Goal: Information Seeking & Learning: Understand process/instructions

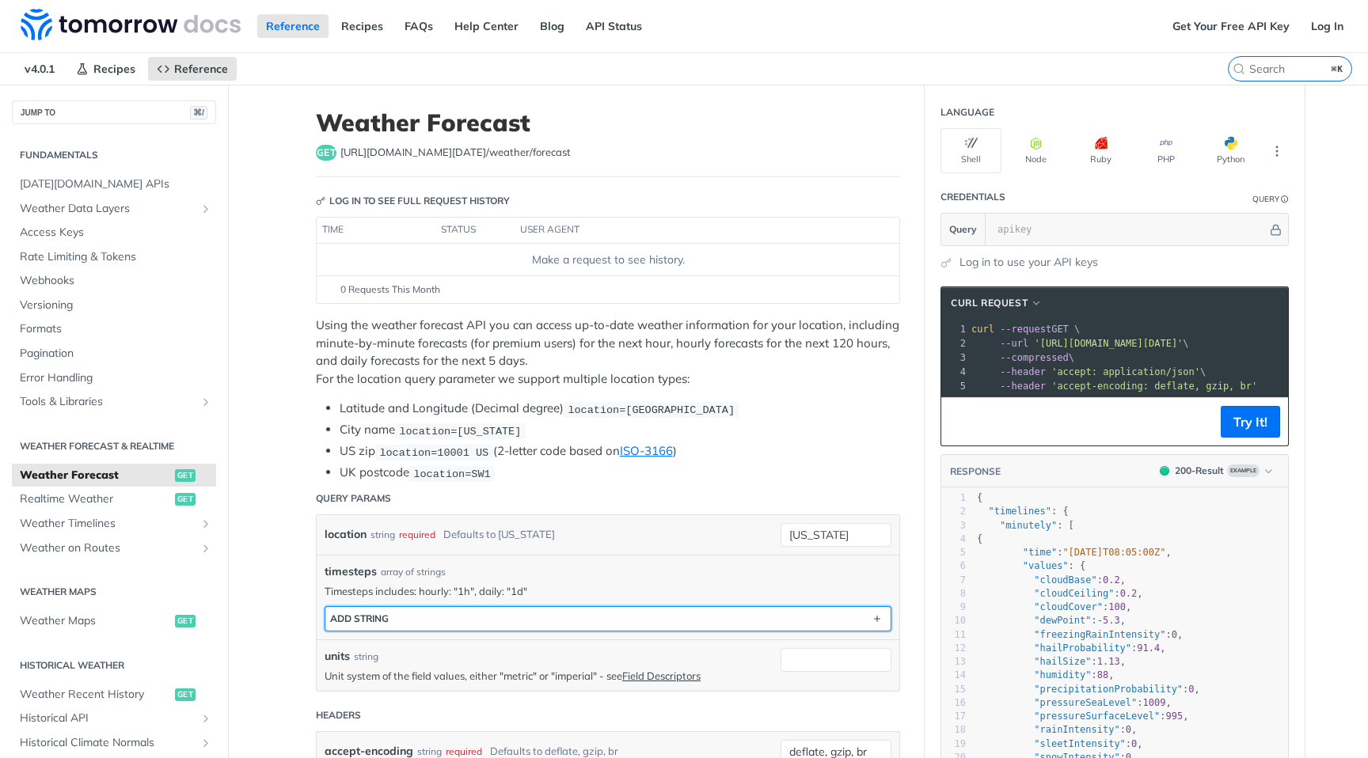
click at [568, 609] on button "ADD string" at bounding box center [607, 619] width 565 height 24
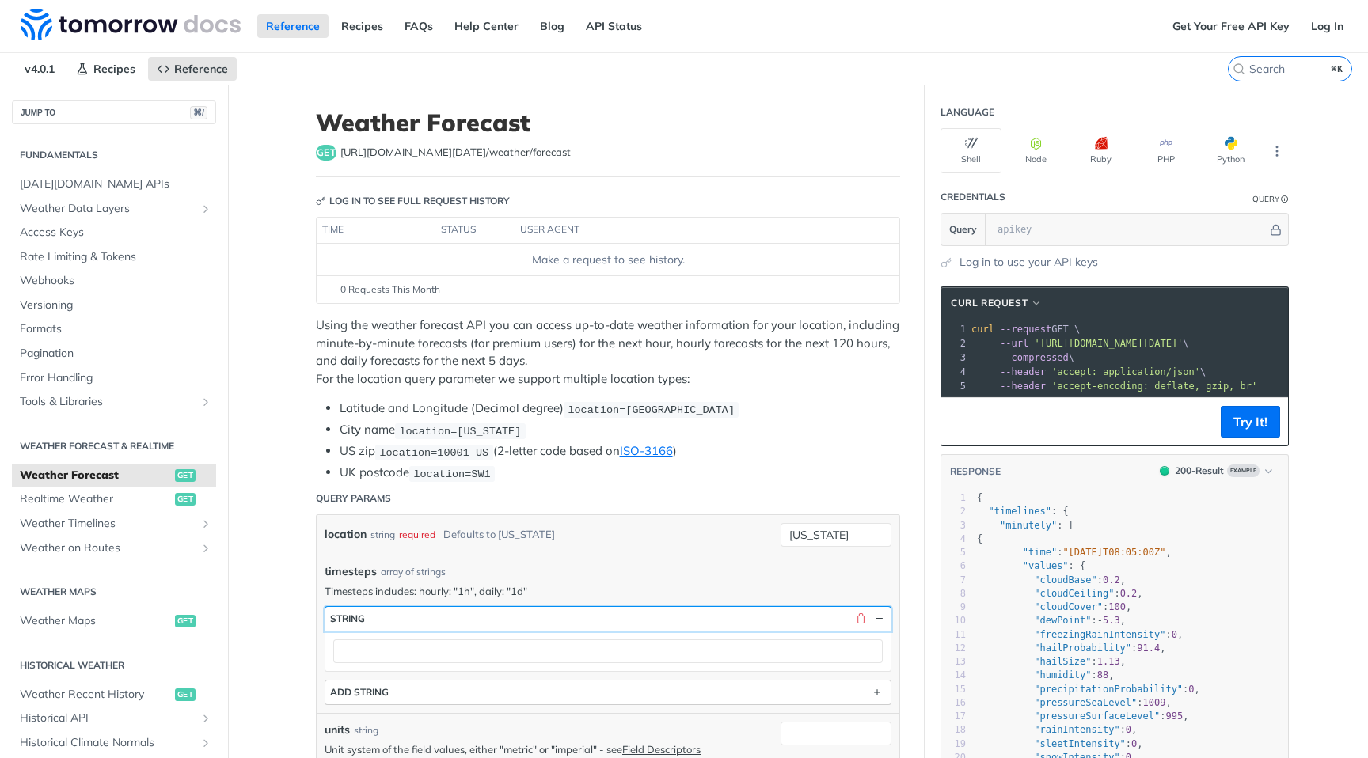
click at [568, 609] on button "string" at bounding box center [607, 619] width 565 height 24
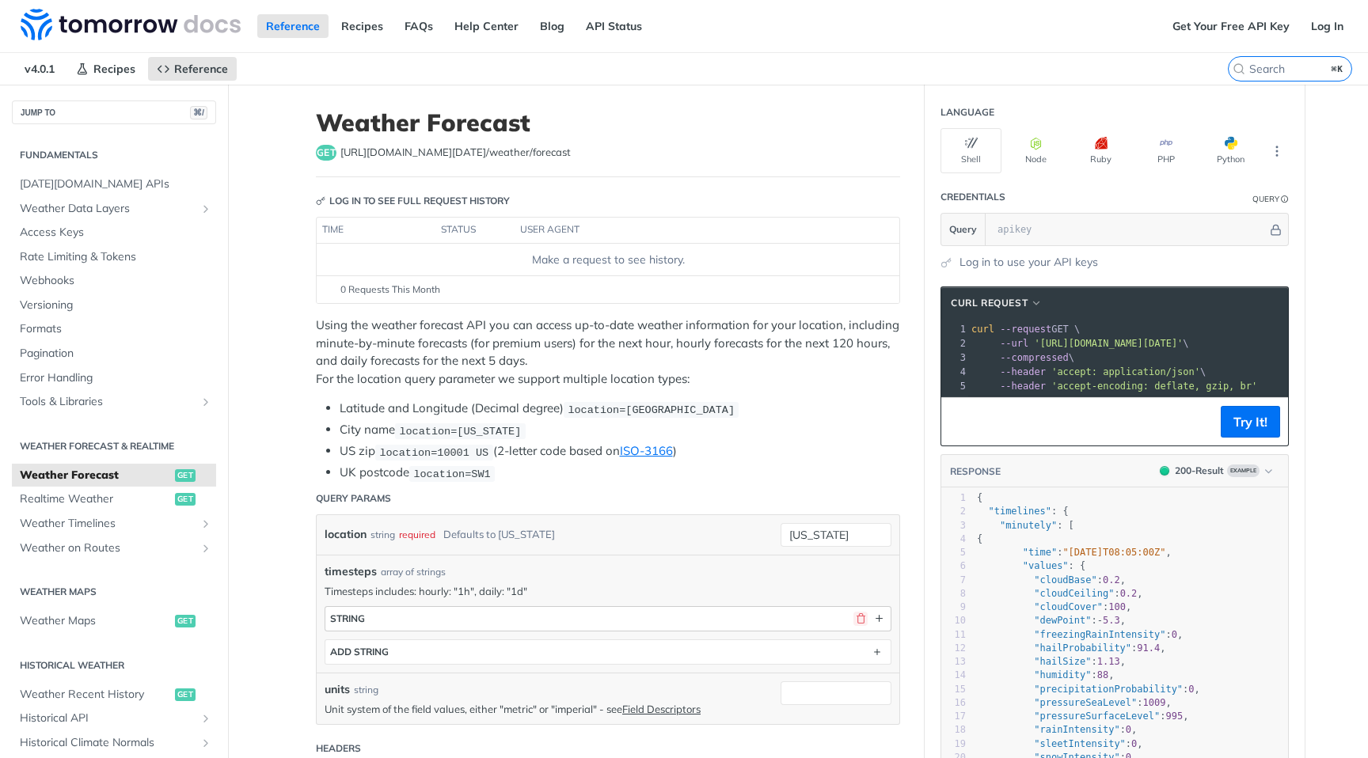
click at [860, 614] on button "button" at bounding box center [860, 619] width 14 height 14
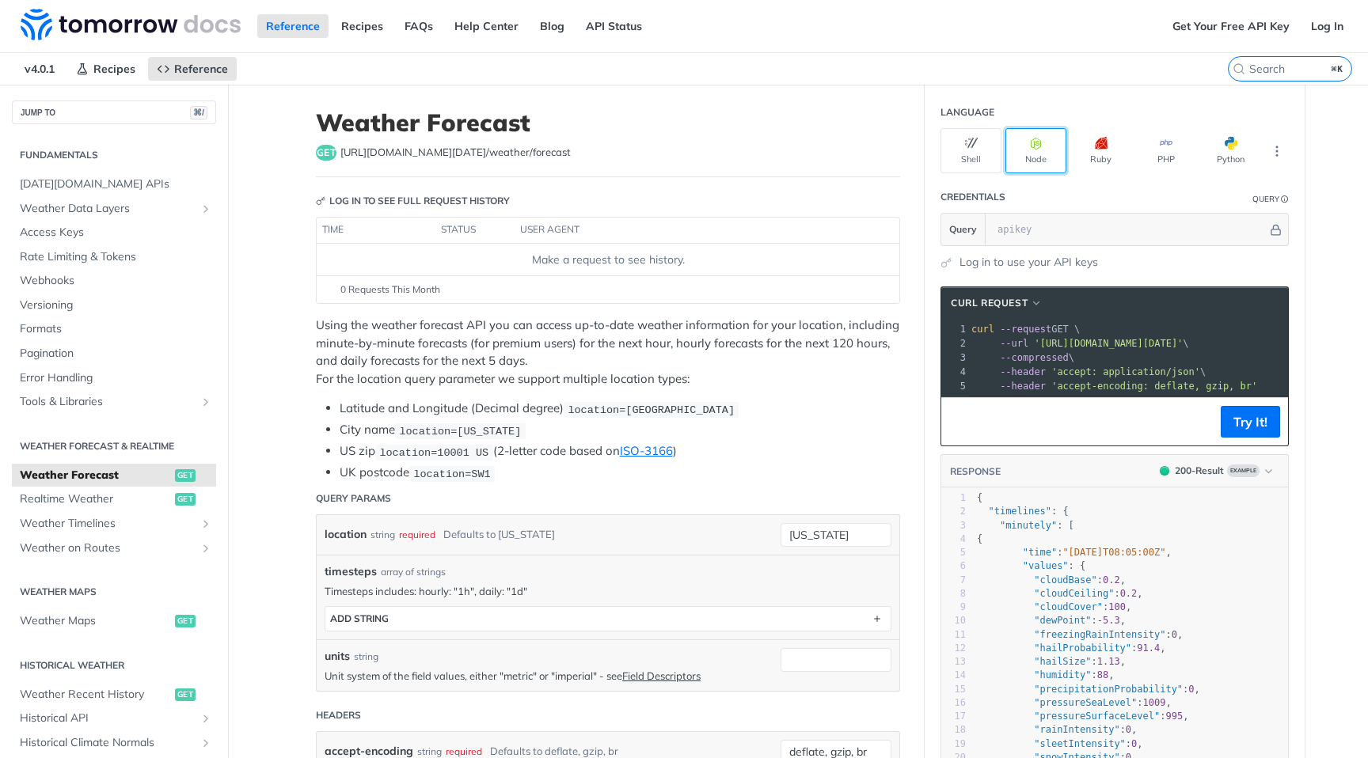
click at [1038, 154] on button "Node" at bounding box center [1035, 150] width 61 height 45
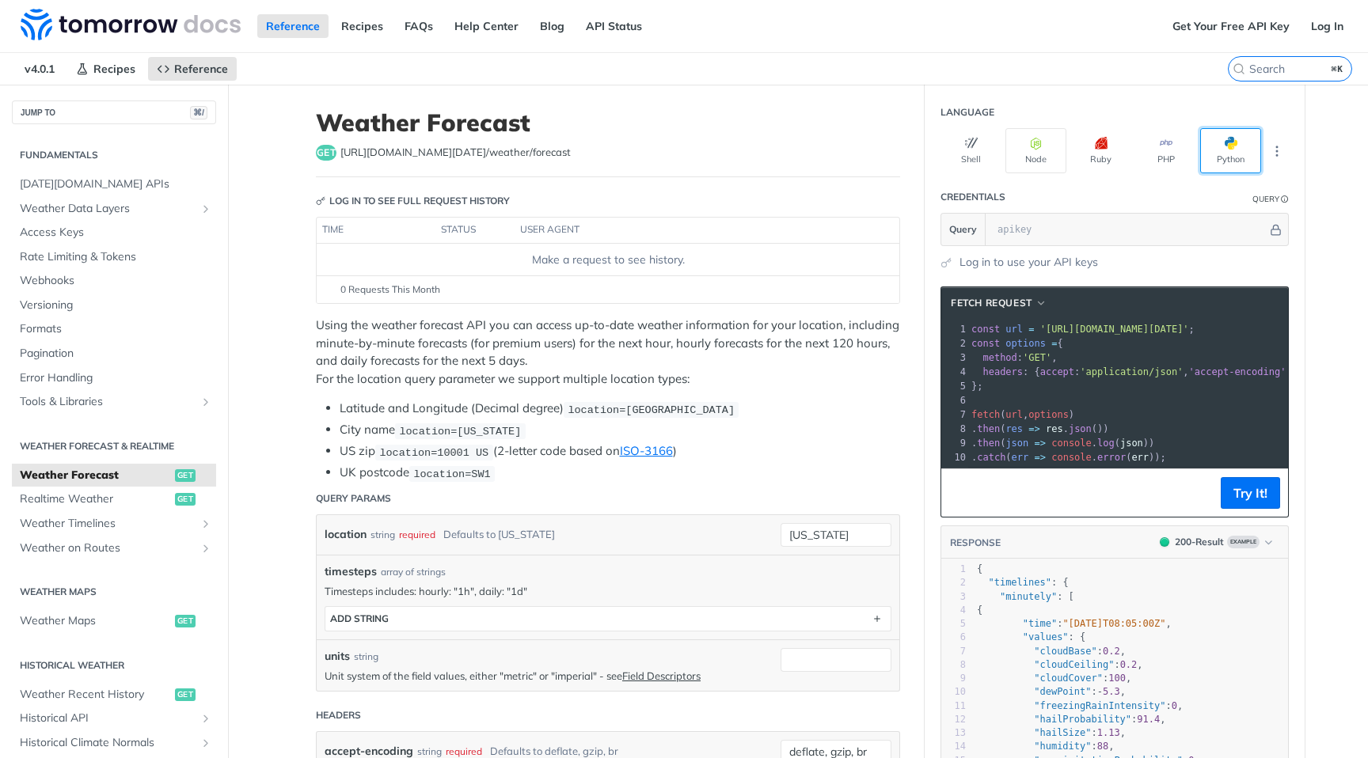
click at [1218, 158] on button "Python" at bounding box center [1230, 150] width 61 height 45
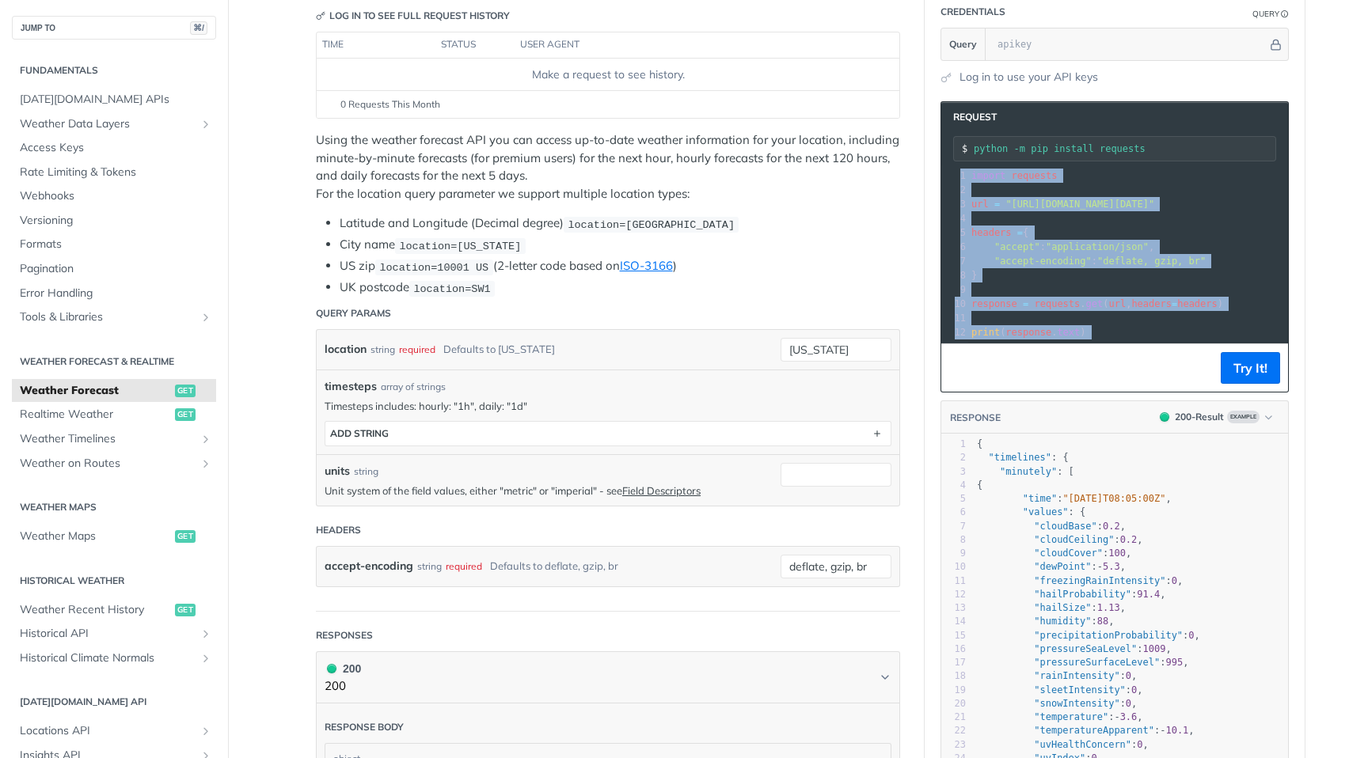
drag, startPoint x: 1125, startPoint y: 342, endPoint x: 955, endPoint y: 390, distance: 176.9
click at [955, 391] on div "Request python -m pip install requests xxxxxxxxxx 10 1 import requests 2 ​ 3 ur…" at bounding box center [1114, 246] width 348 height 291
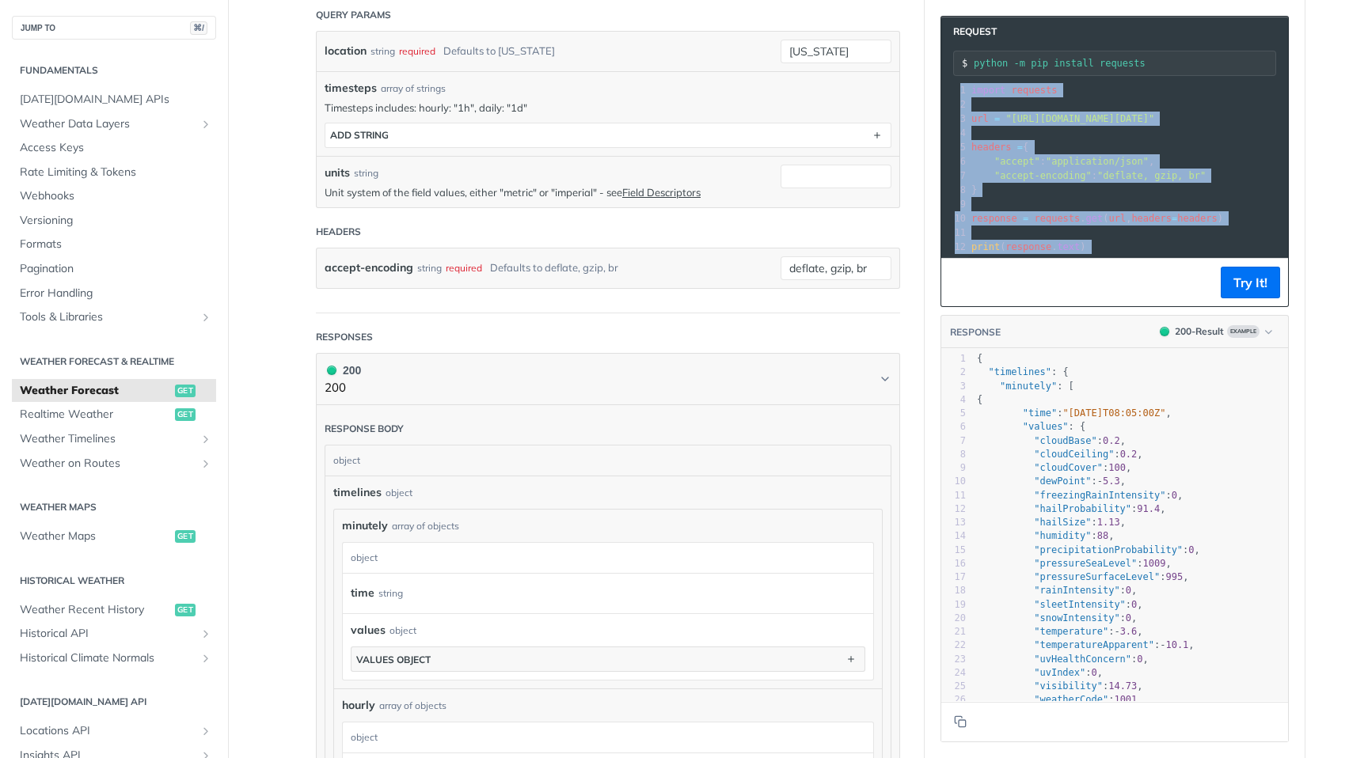
scroll to position [488, 0]
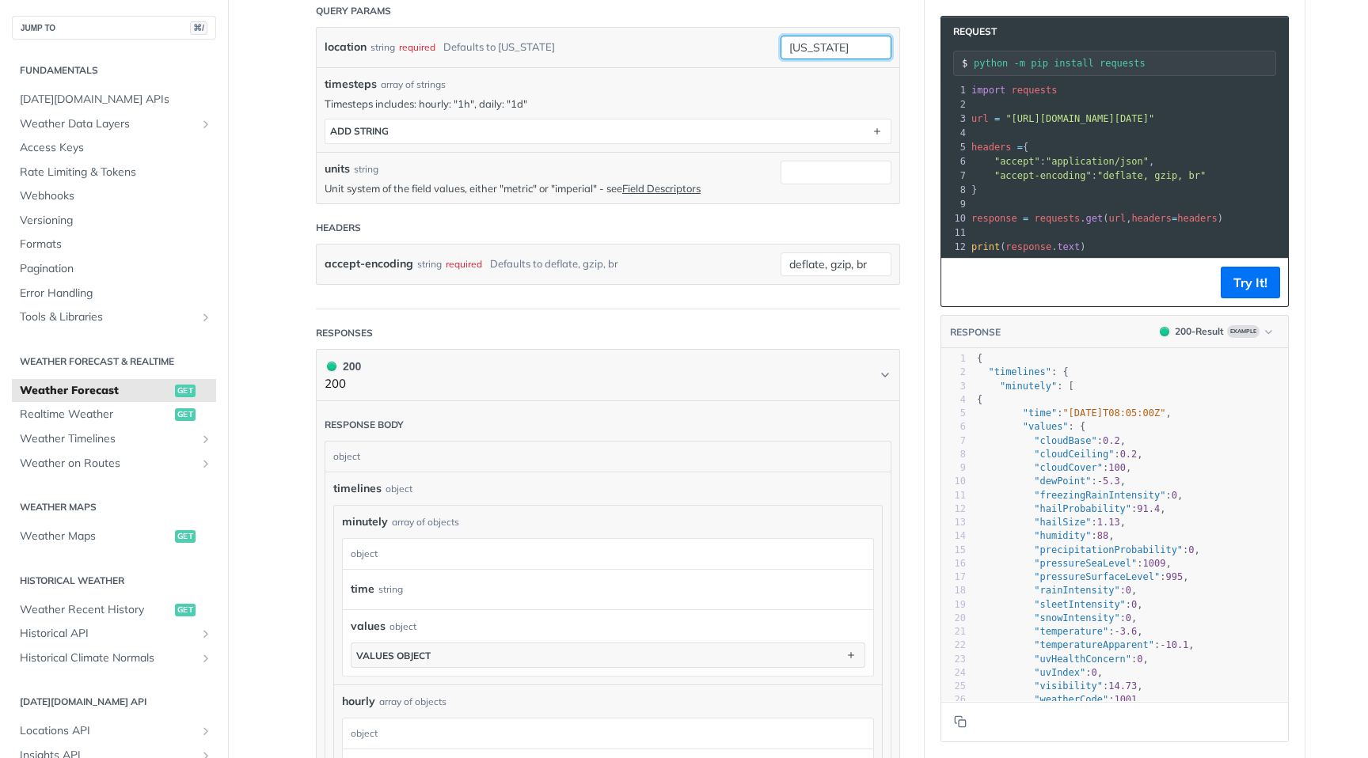
click at [826, 44] on input "new york" at bounding box center [835, 48] width 111 height 24
drag, startPoint x: 847, startPoint y: 43, endPoint x: 750, endPoint y: 54, distance: 98.0
click at [750, 54] on div "location string required Defaults to new york new york required type : string U…" at bounding box center [608, 48] width 583 height 40
type input "n"
type input "Seattle"
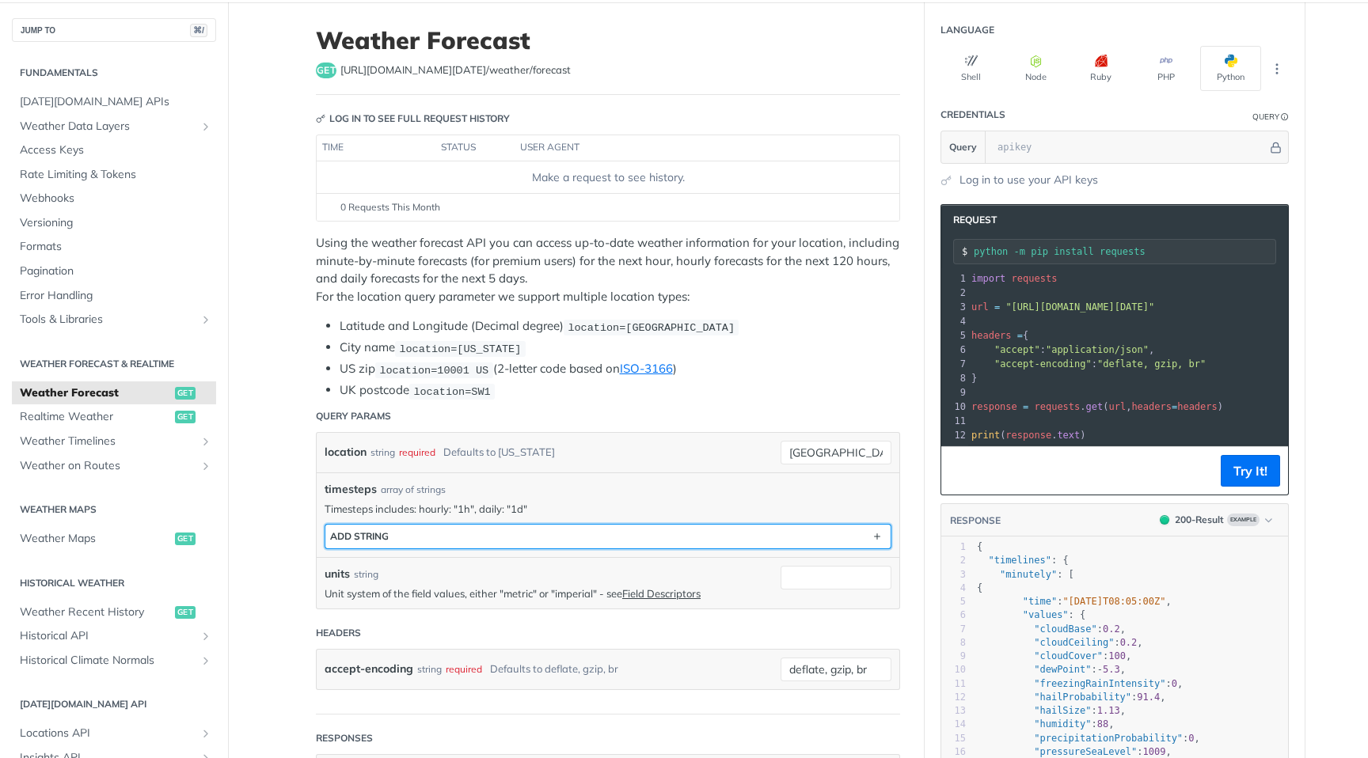
scroll to position [82, 0]
click at [507, 531] on button "ADD string" at bounding box center [607, 538] width 565 height 24
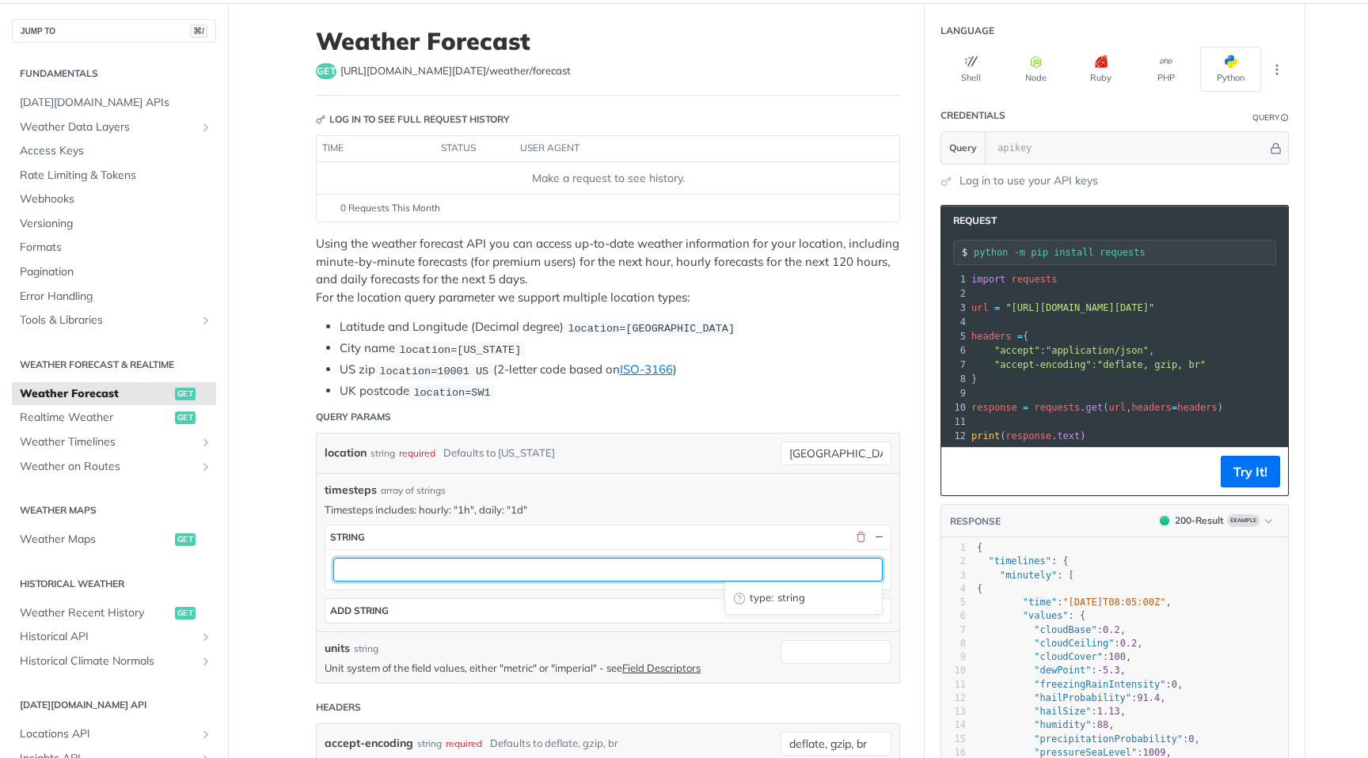
click at [489, 558] on input "text" at bounding box center [607, 570] width 549 height 24
type input "daily"
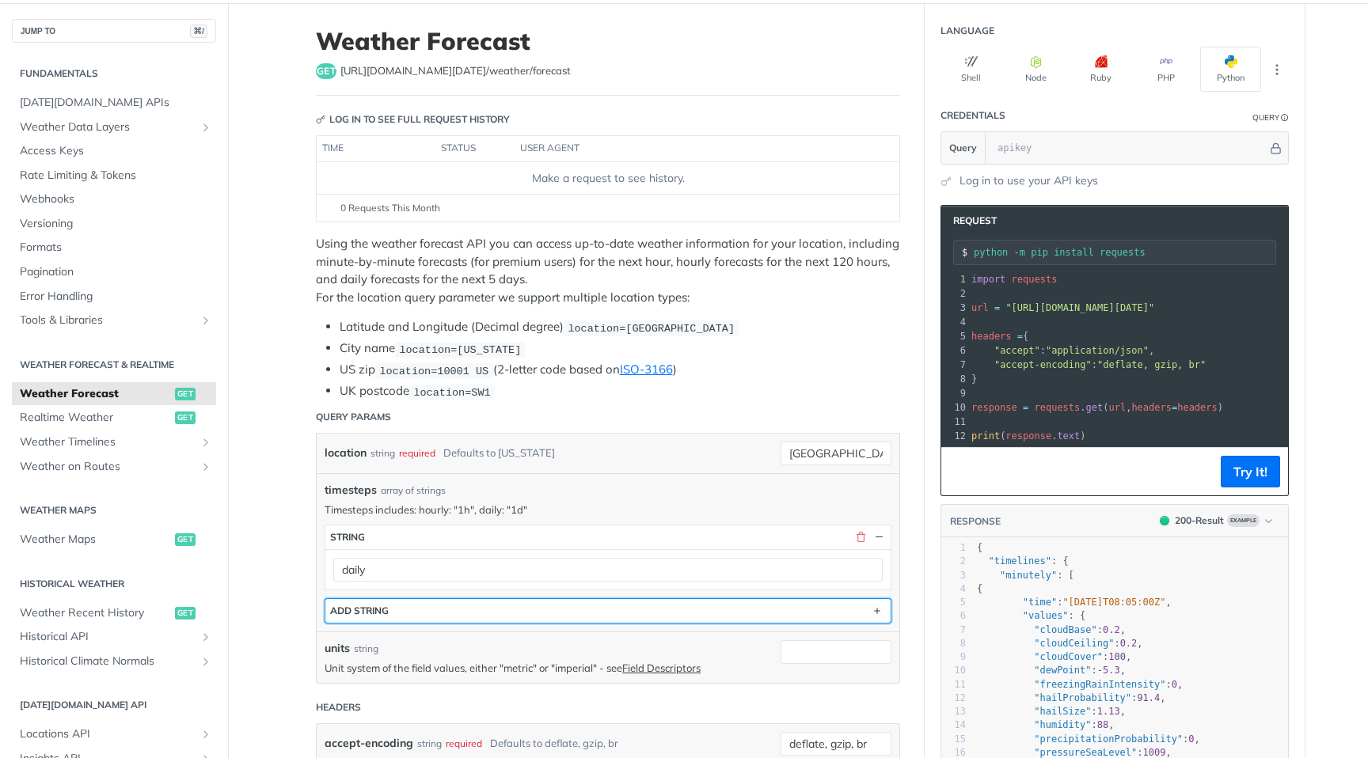
click at [445, 608] on button "ADD string" at bounding box center [607, 611] width 565 height 24
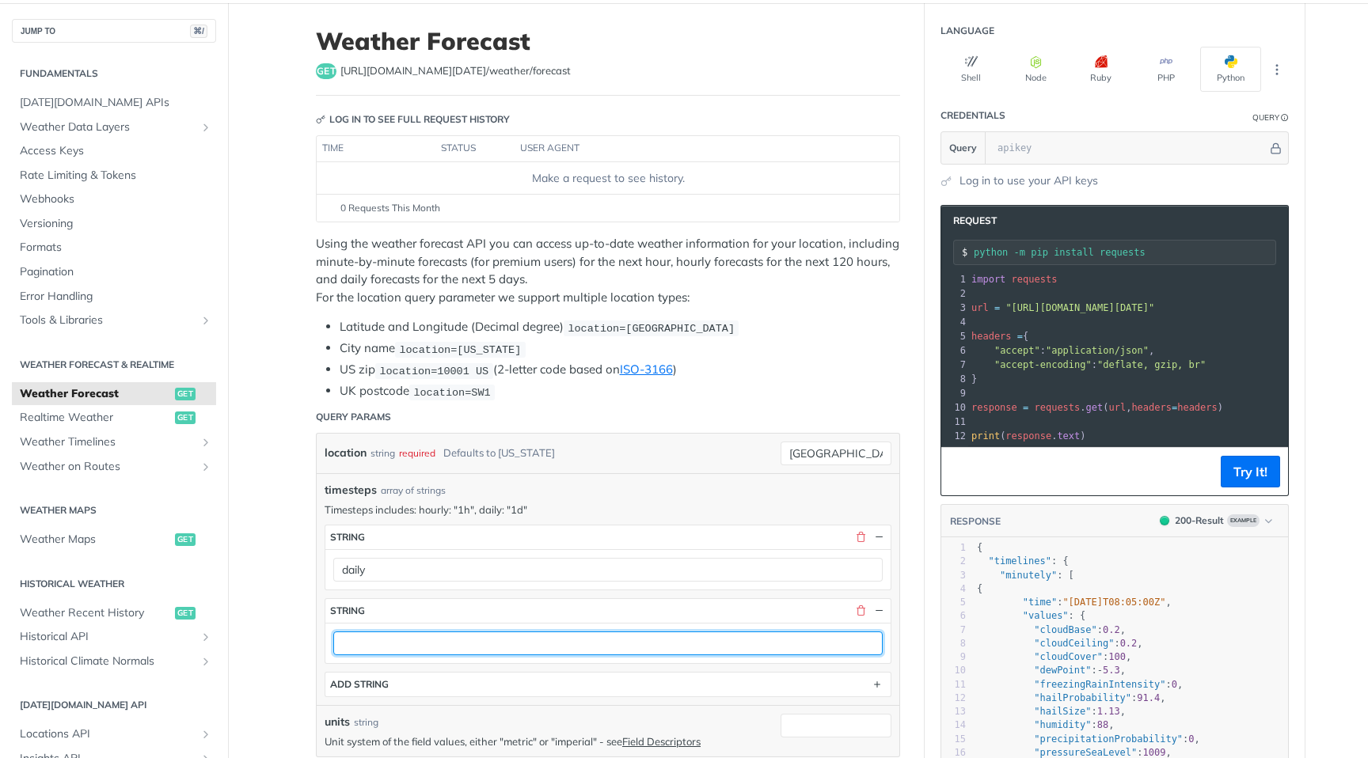
click at [435, 643] on input "text" at bounding box center [607, 644] width 549 height 24
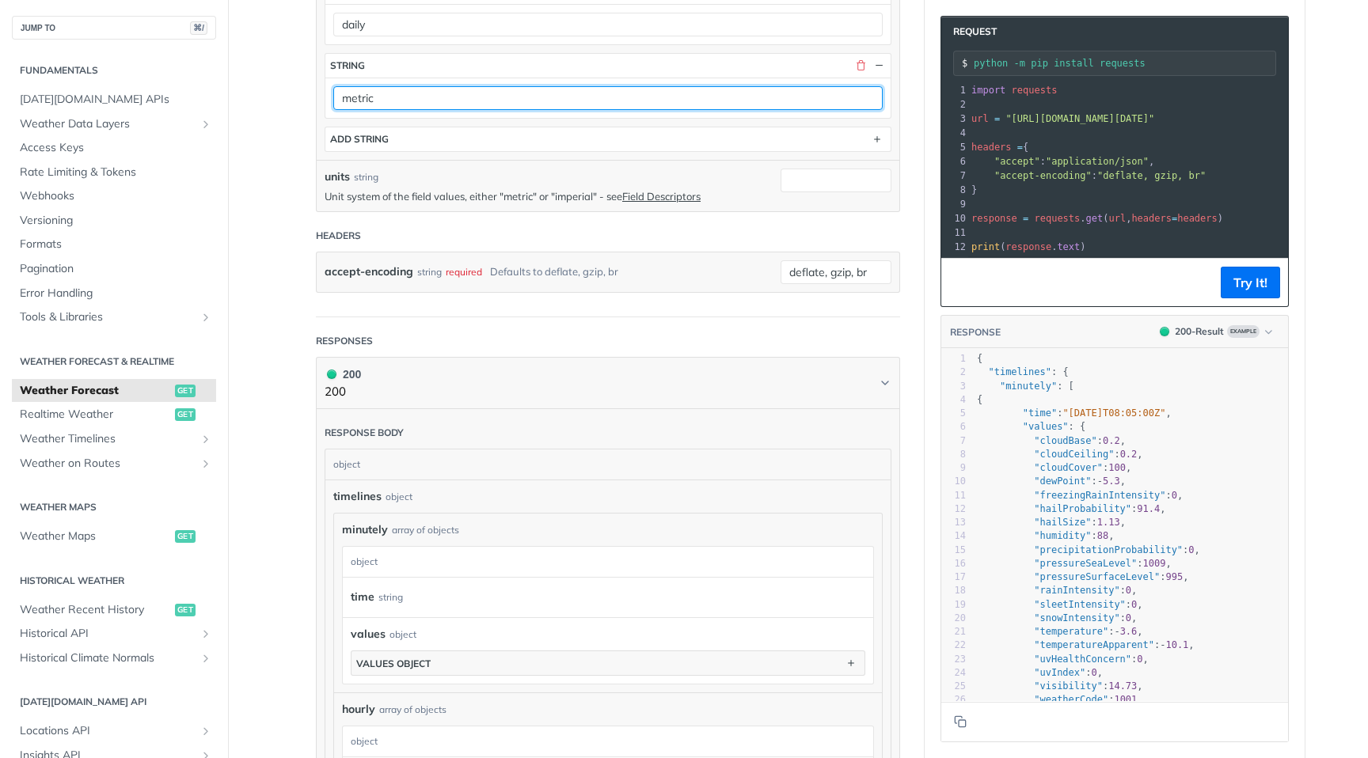
scroll to position [764, 0]
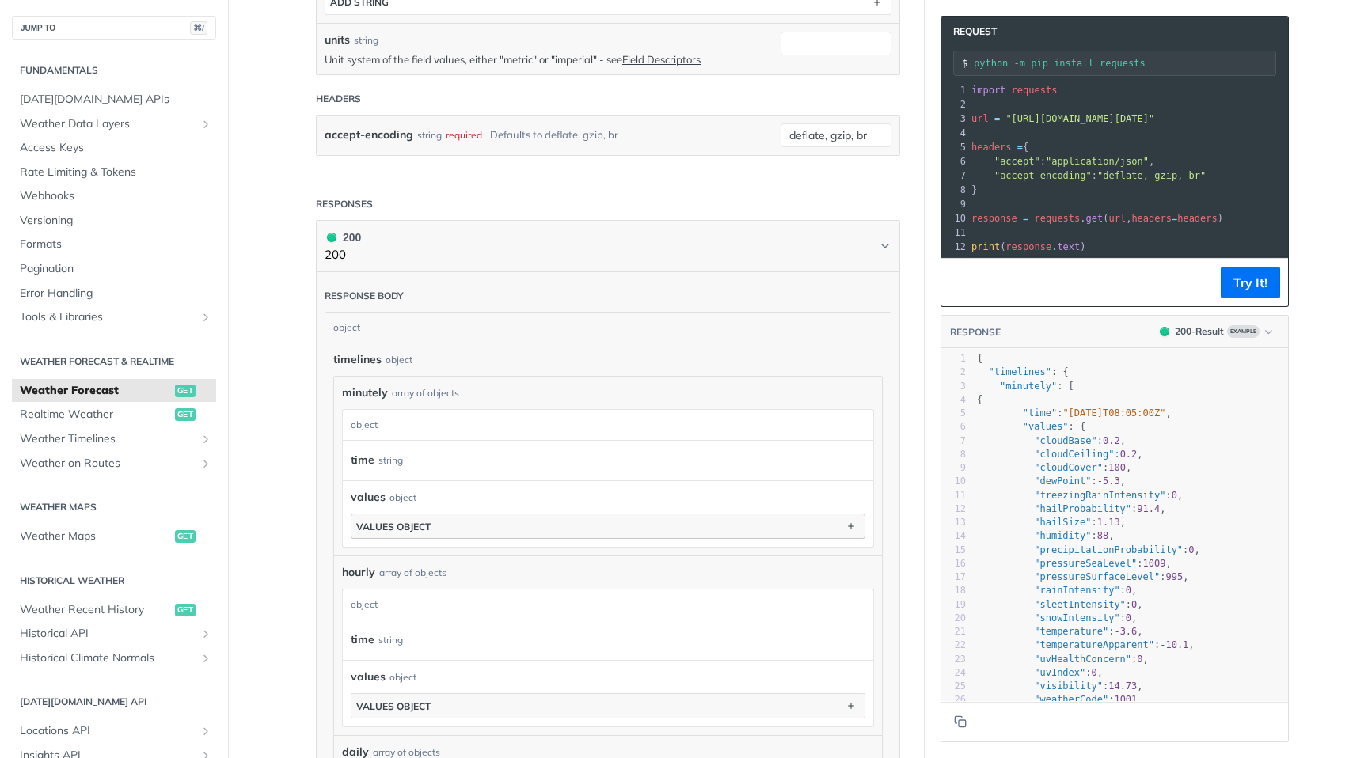
type input "metric"
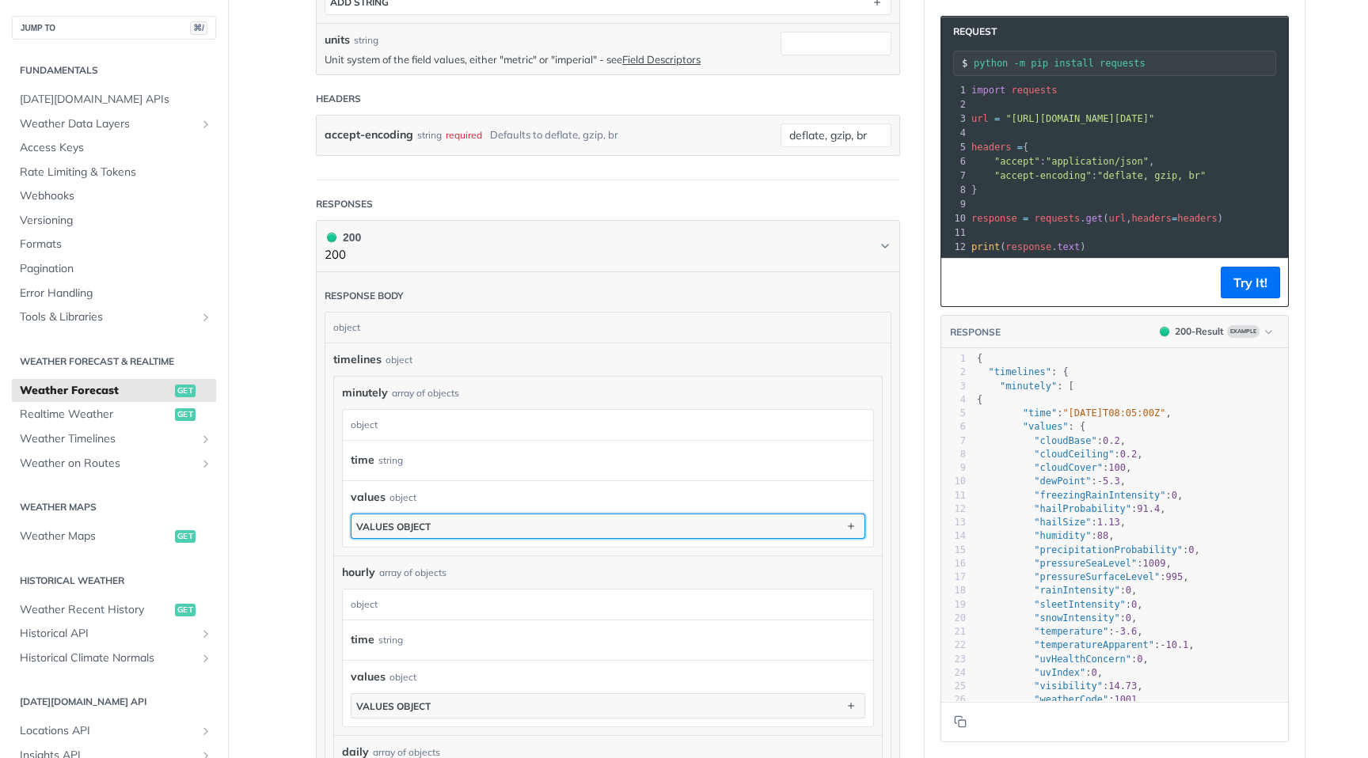
click at [475, 527] on button "values object" at bounding box center [607, 526] width 513 height 24
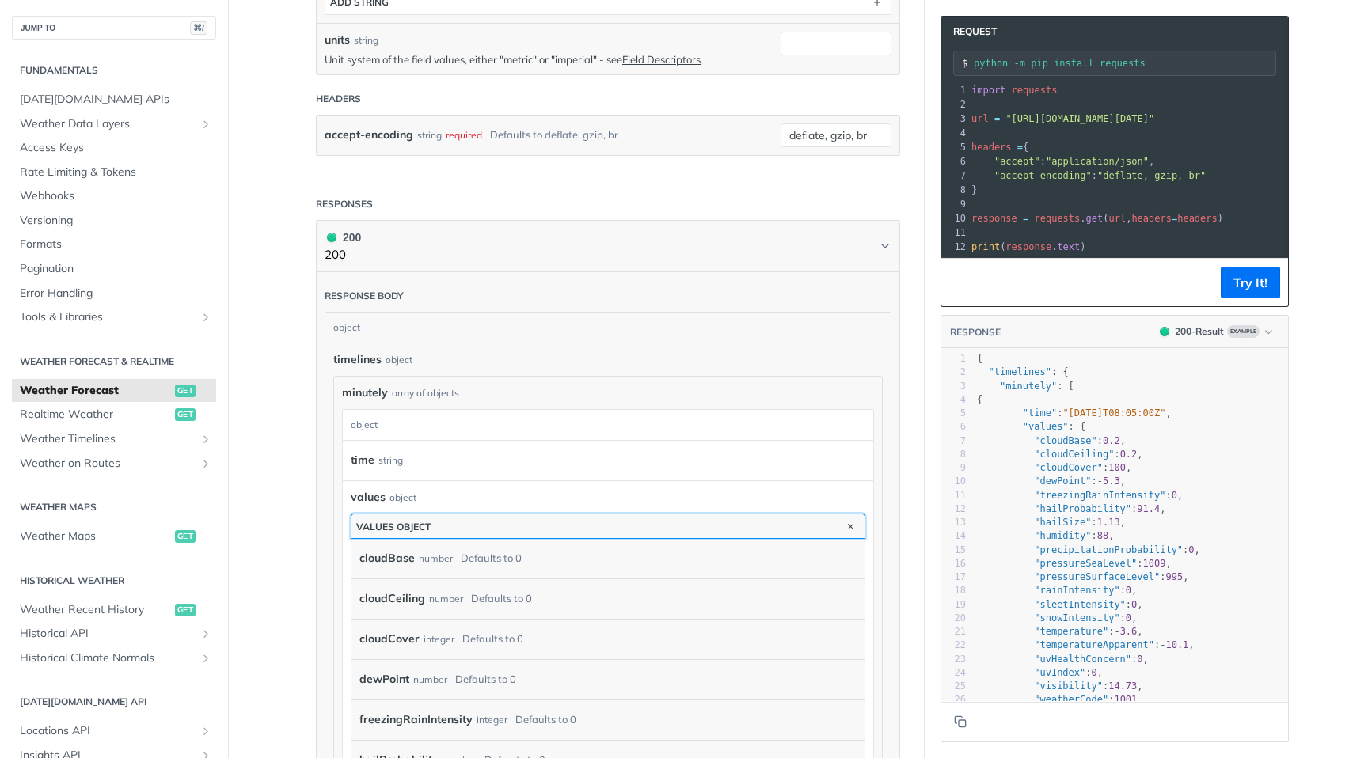
click at [475, 527] on button "values object" at bounding box center [607, 526] width 513 height 24
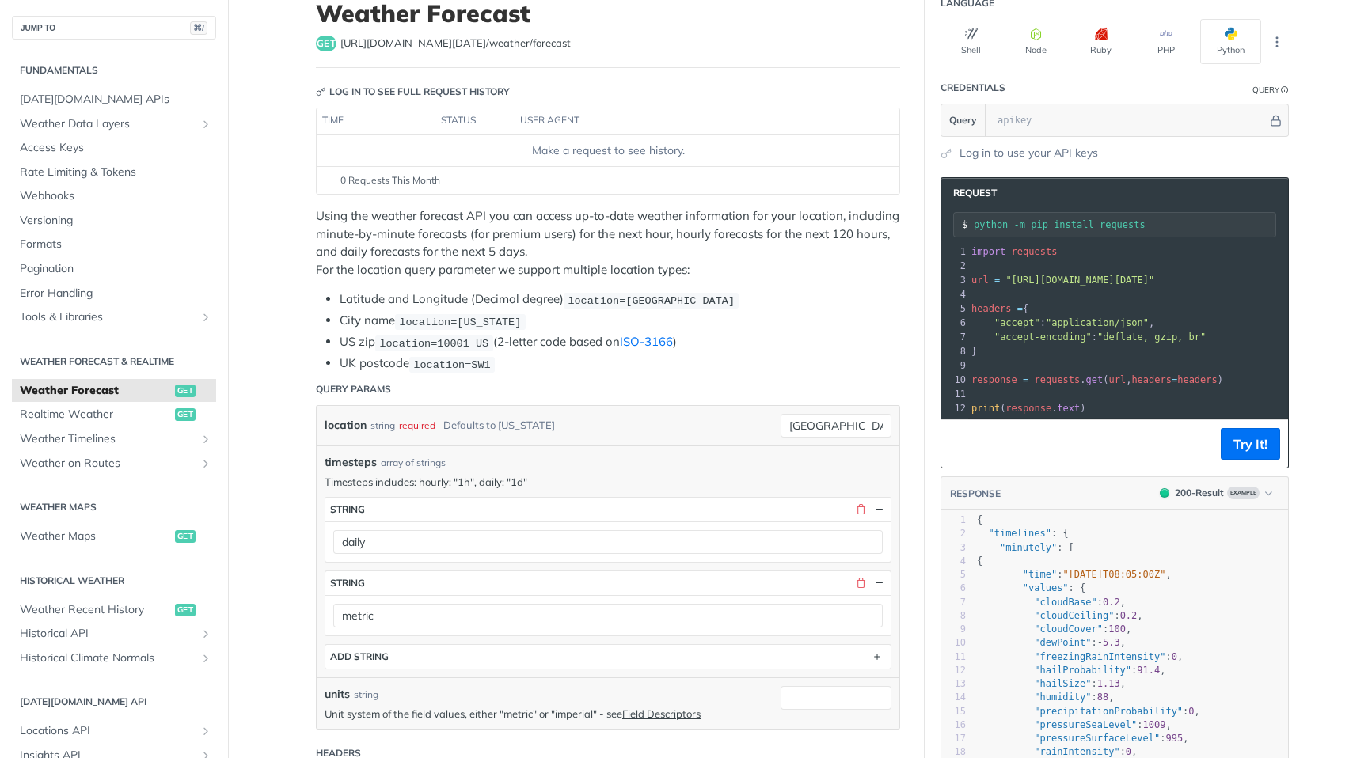
scroll to position [0, 0]
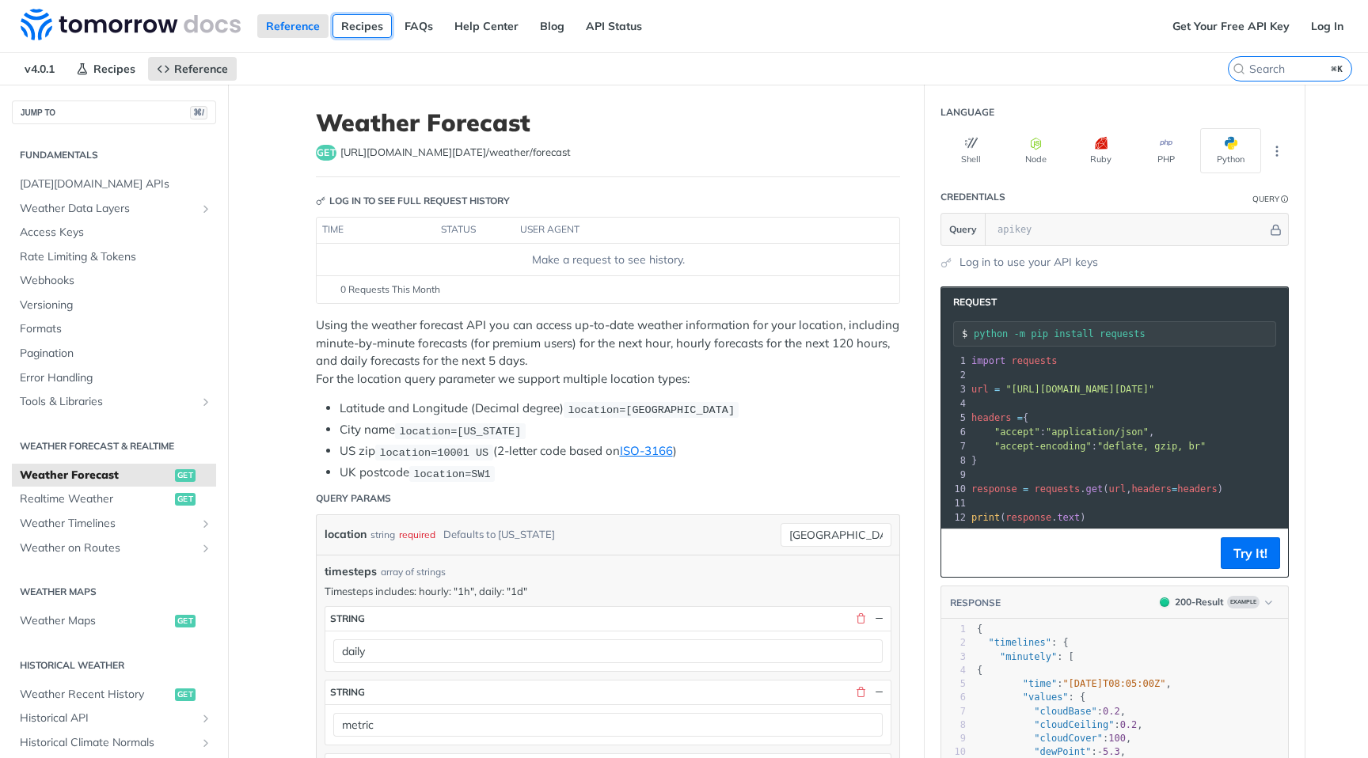
click at [351, 21] on link "Recipes" at bounding box center [361, 26] width 59 height 24
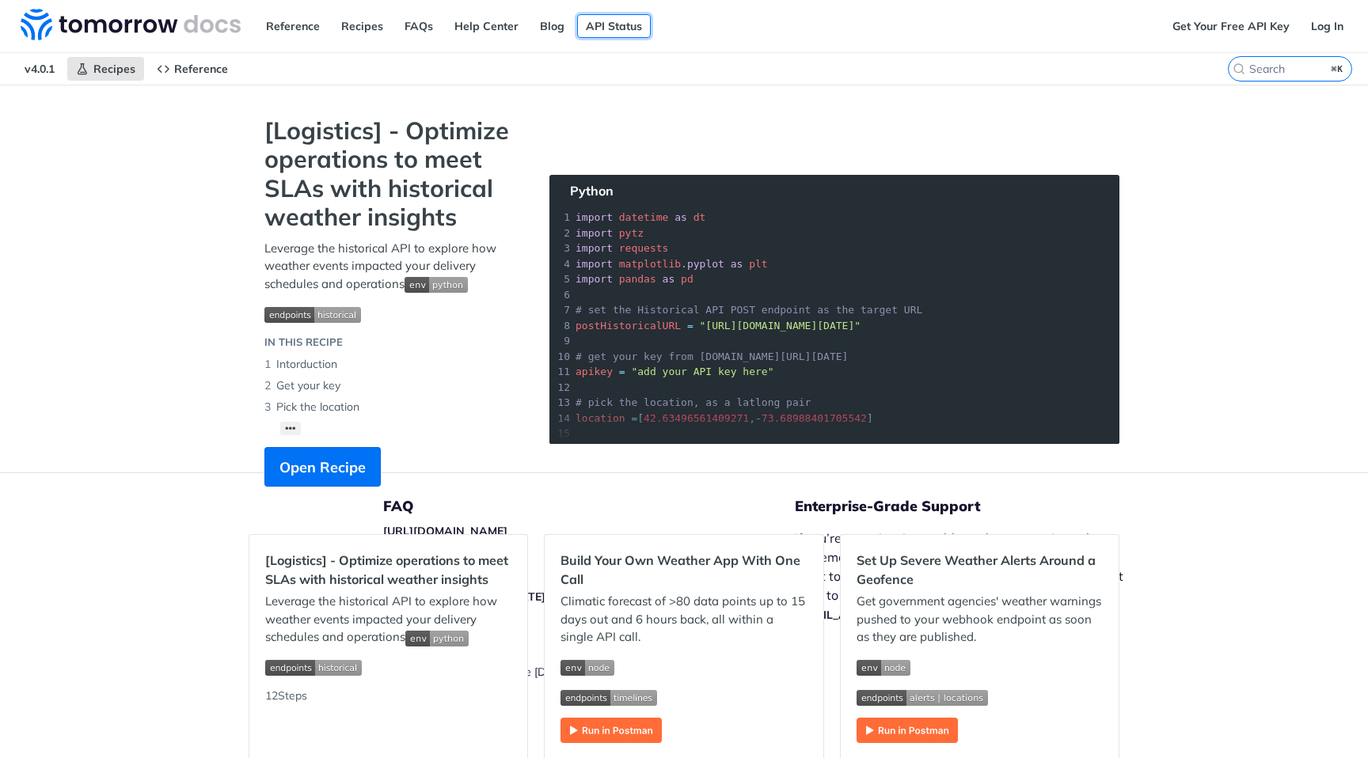
click at [626, 21] on link "API Status" at bounding box center [614, 26] width 74 height 24
click at [207, 25] on img at bounding box center [131, 25] width 220 height 32
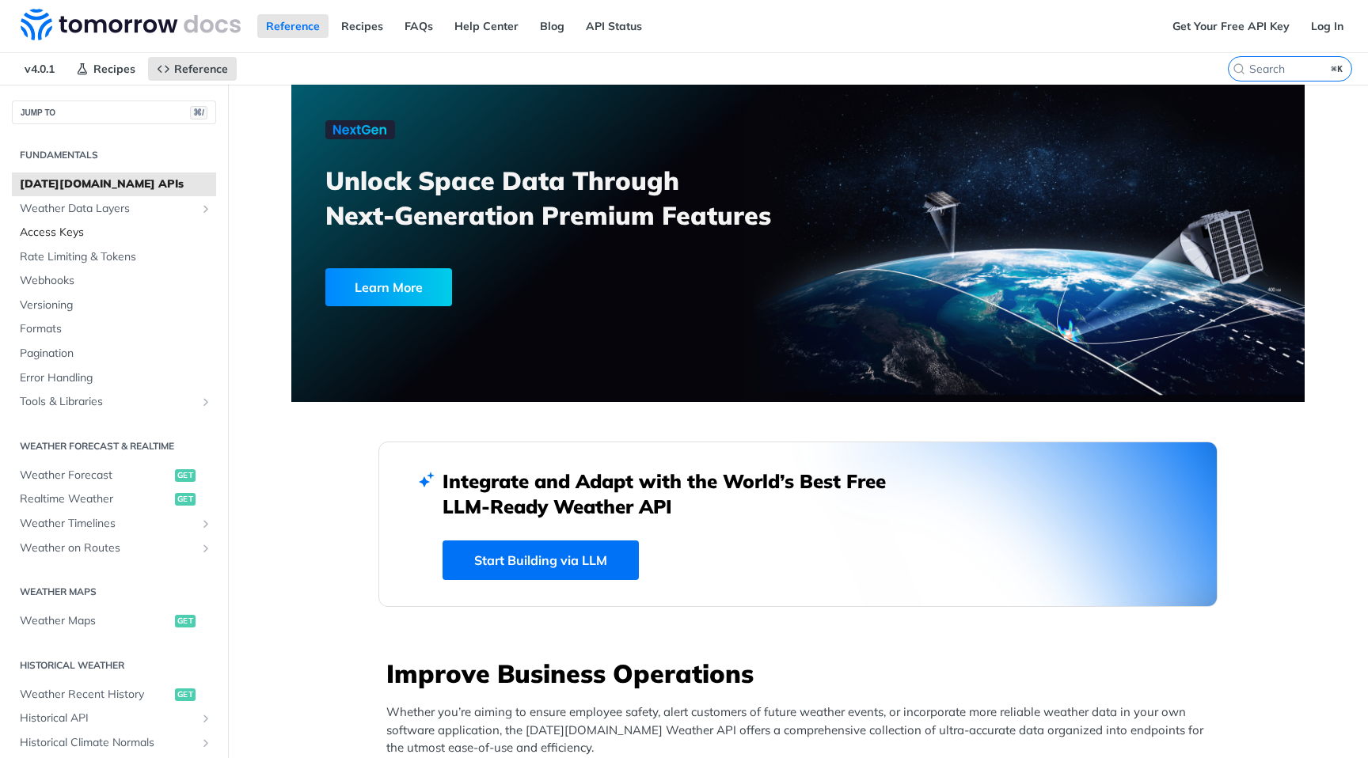
click at [40, 235] on span "Access Keys" at bounding box center [116, 233] width 192 height 16
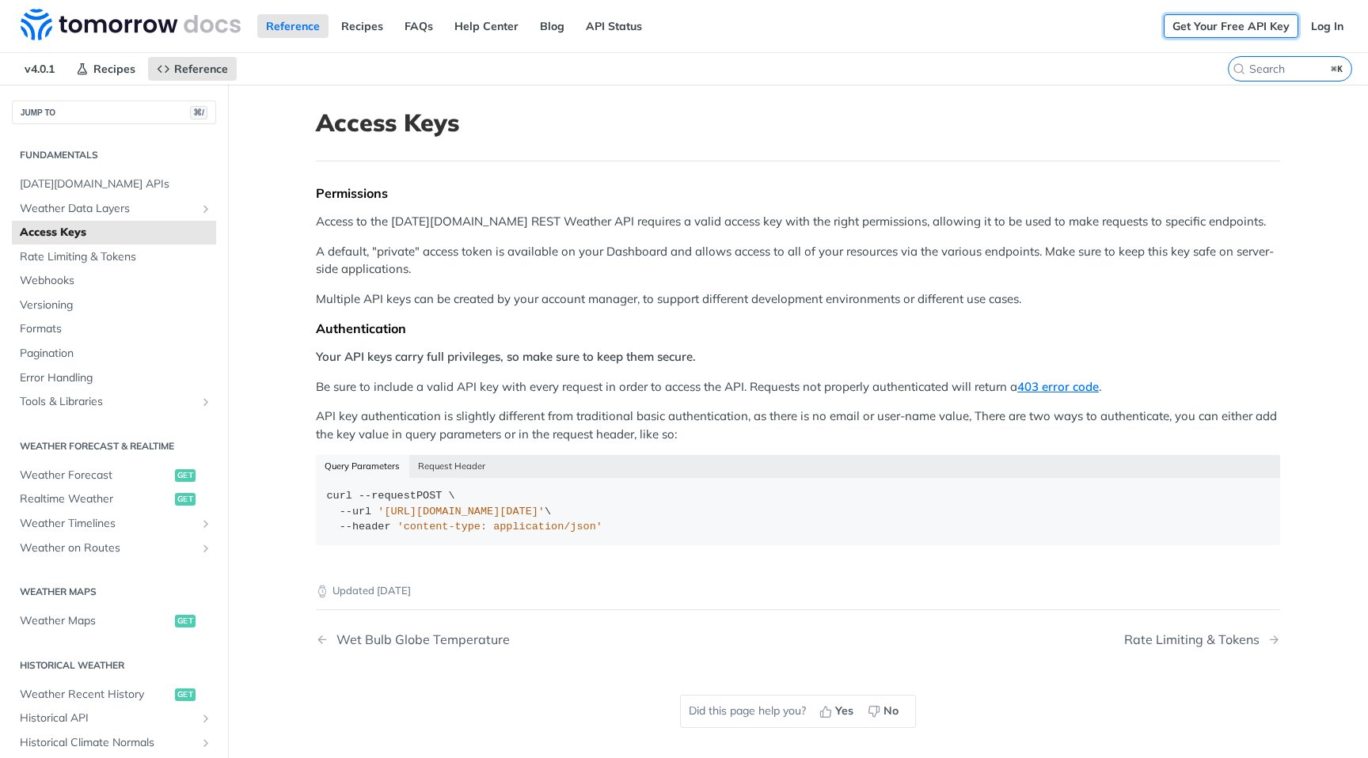
click at [1233, 22] on link "Get Your Free API Key" at bounding box center [1231, 26] width 135 height 24
